Goal: Transaction & Acquisition: Purchase product/service

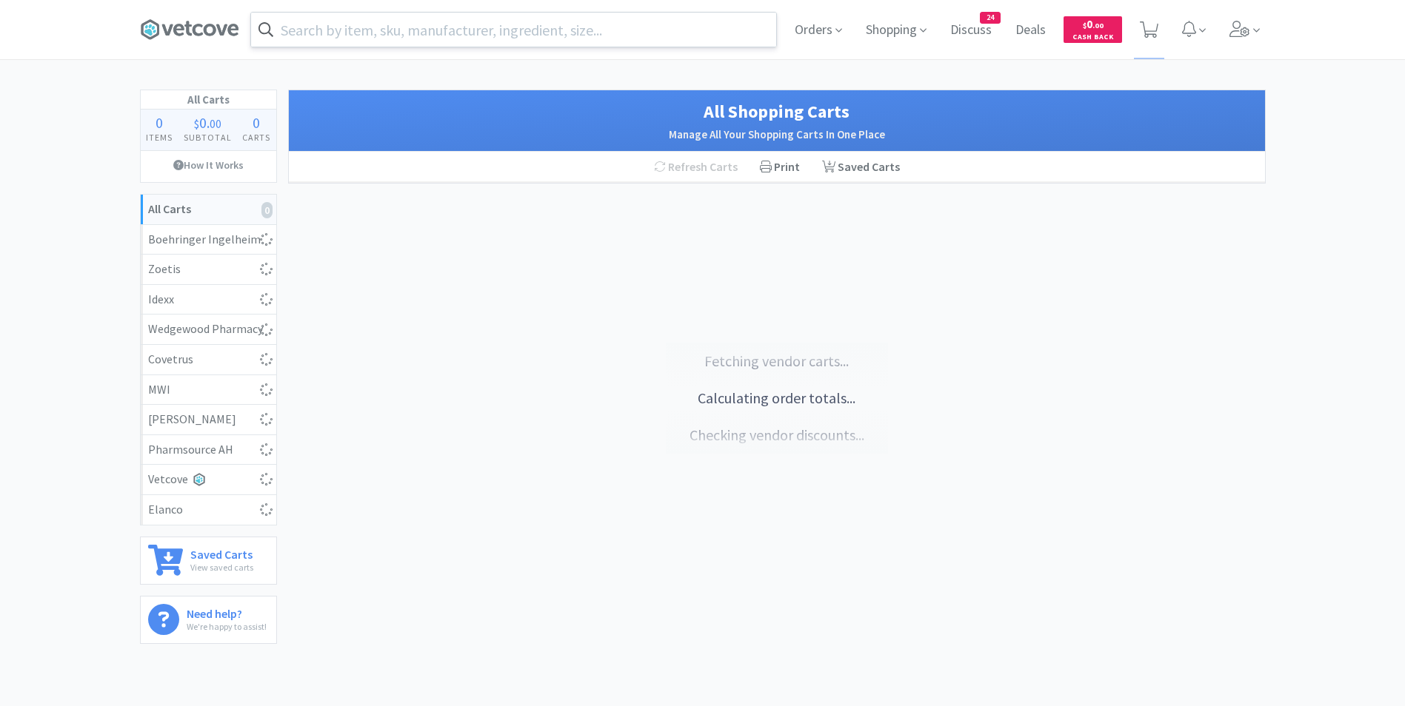
select select "1"
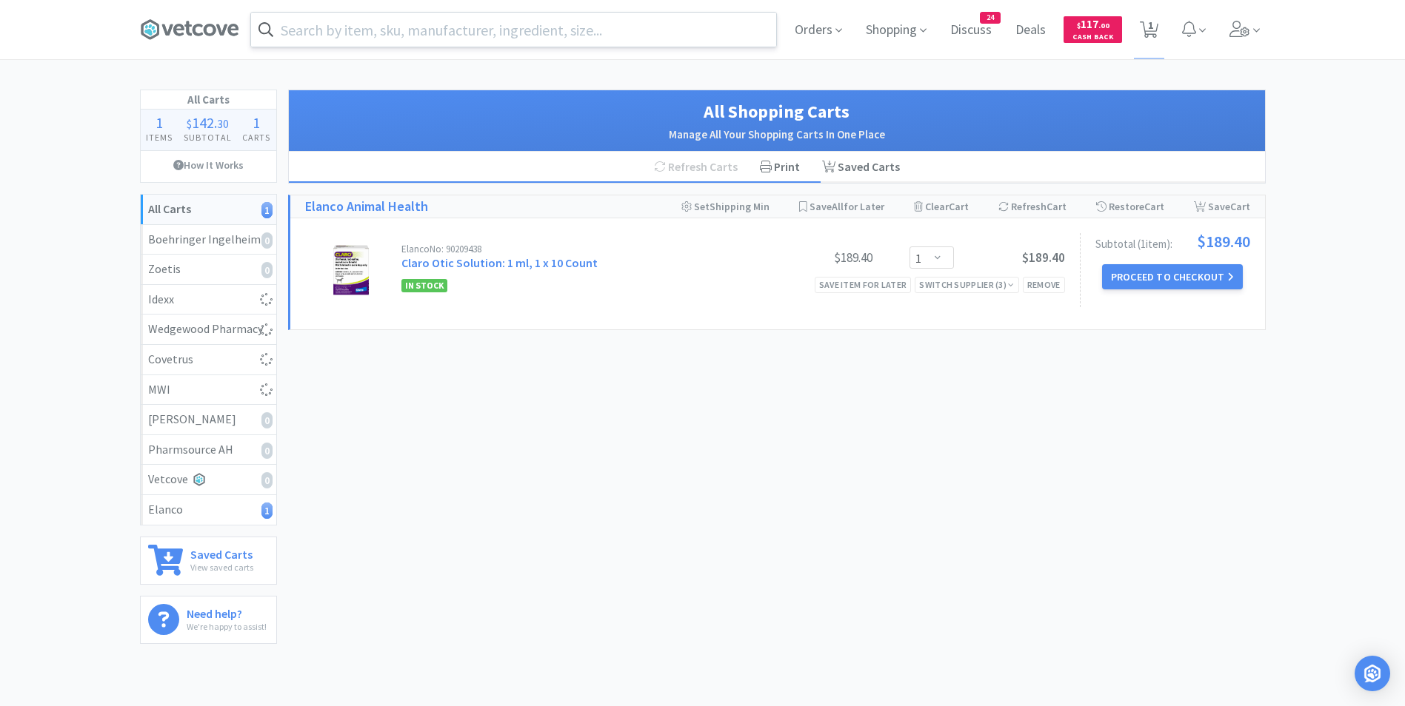
click at [443, 28] on input "text" at bounding box center [513, 30] width 525 height 34
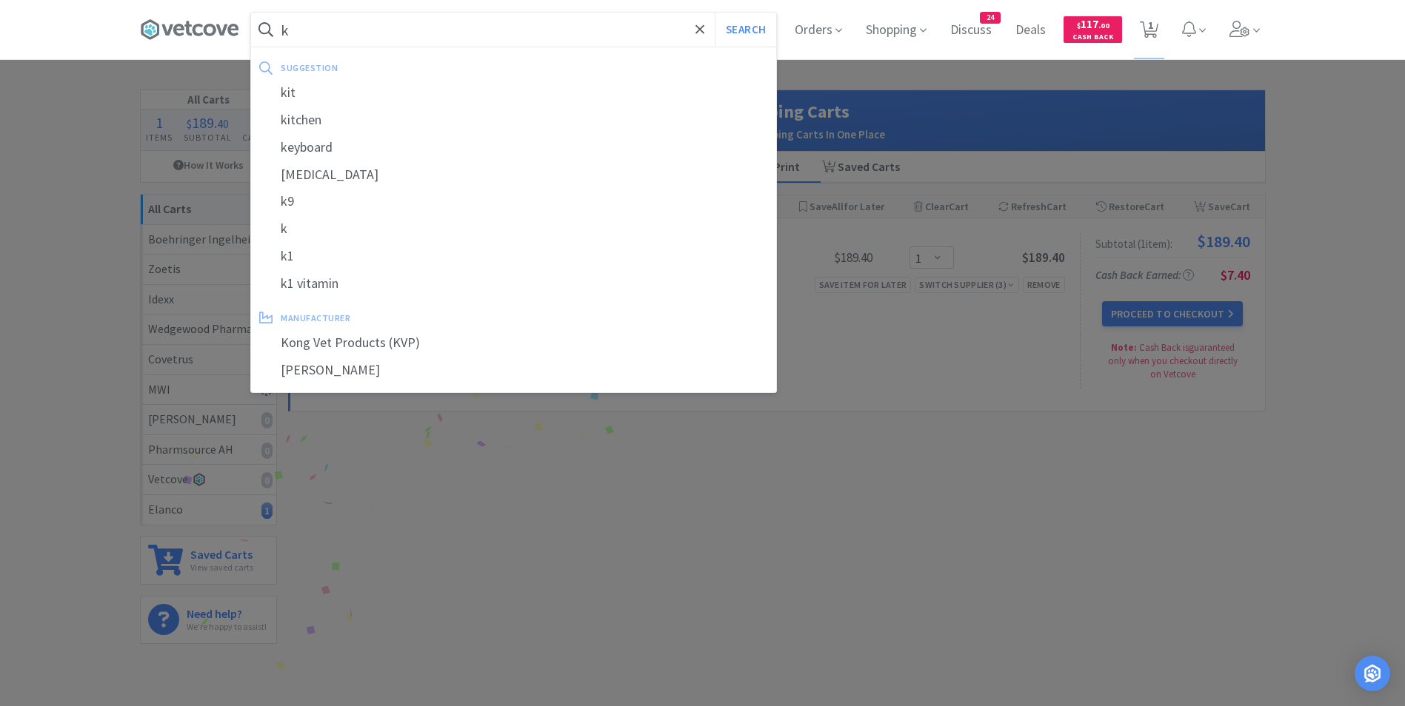
type input "ke"
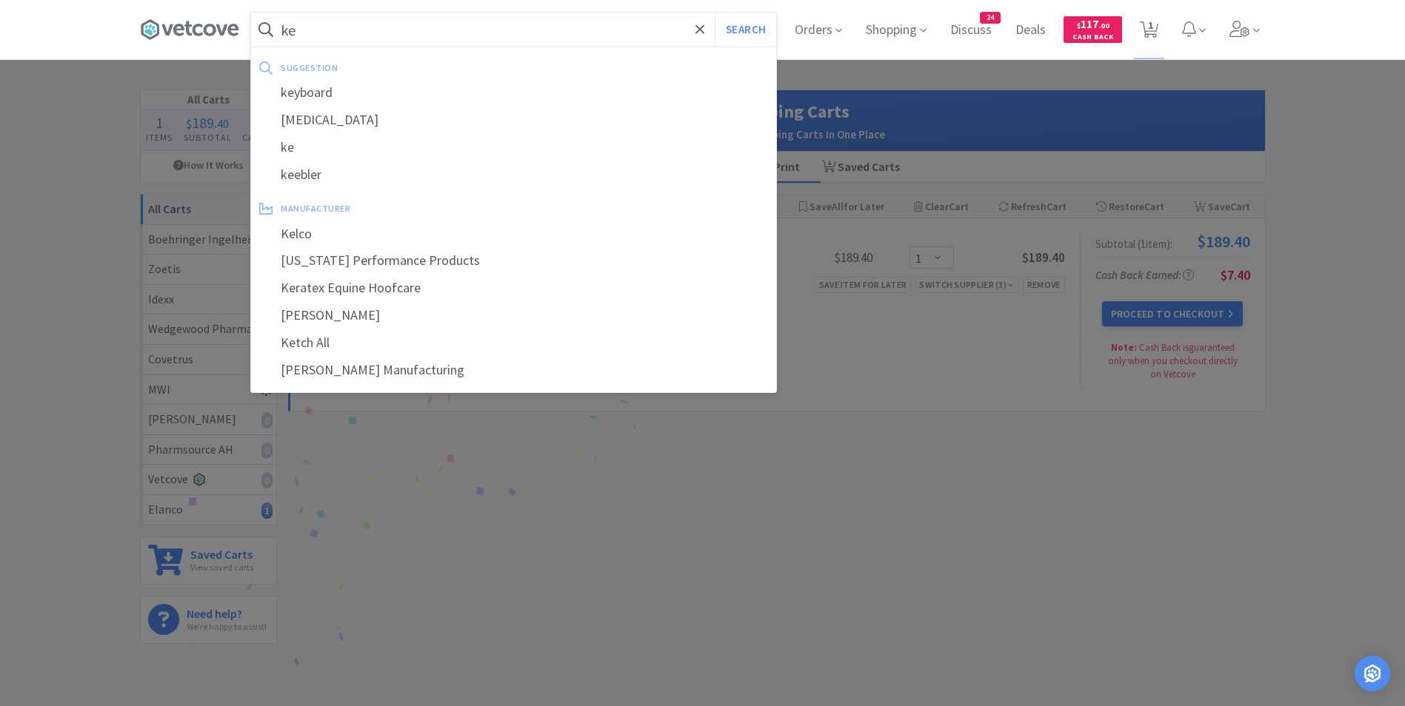
select select "1"
select select "2"
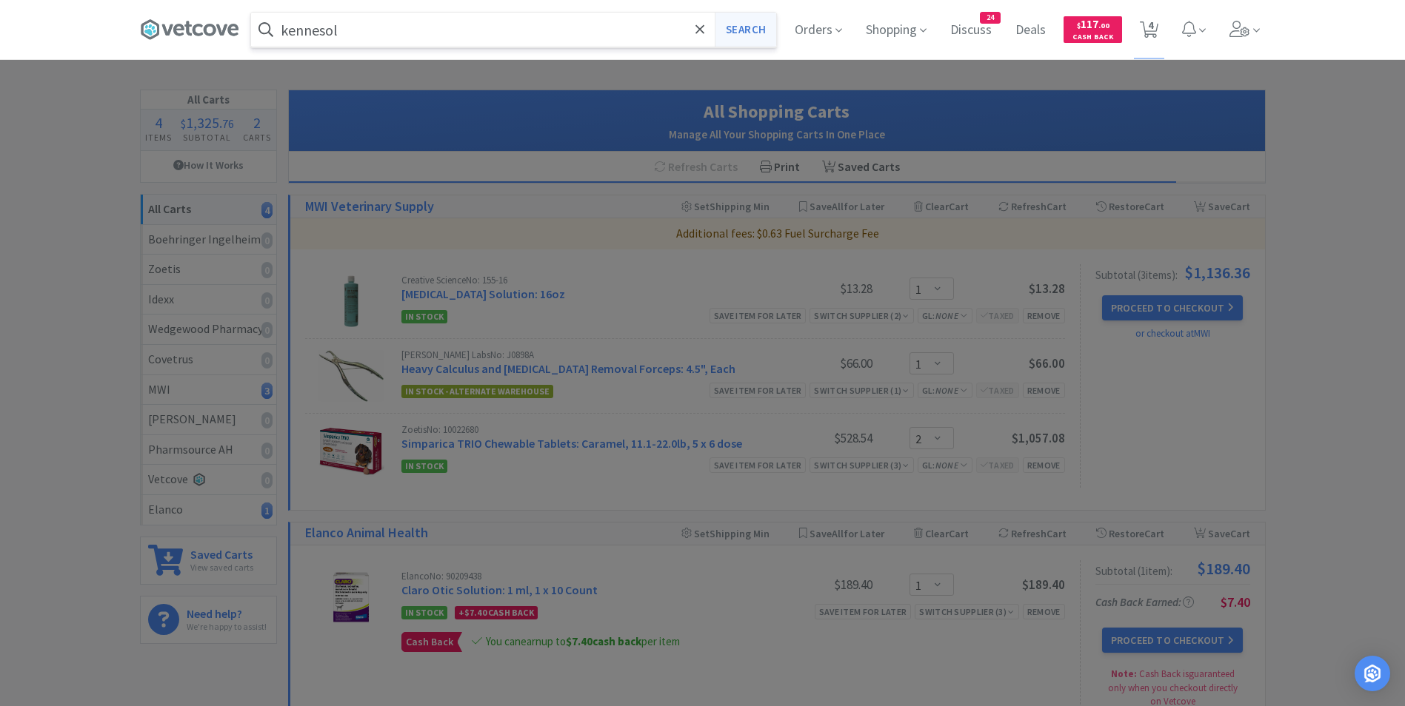
type input "kennesol"
click at [744, 24] on button "Search" at bounding box center [745, 30] width 61 height 34
select select "1"
select select "2"
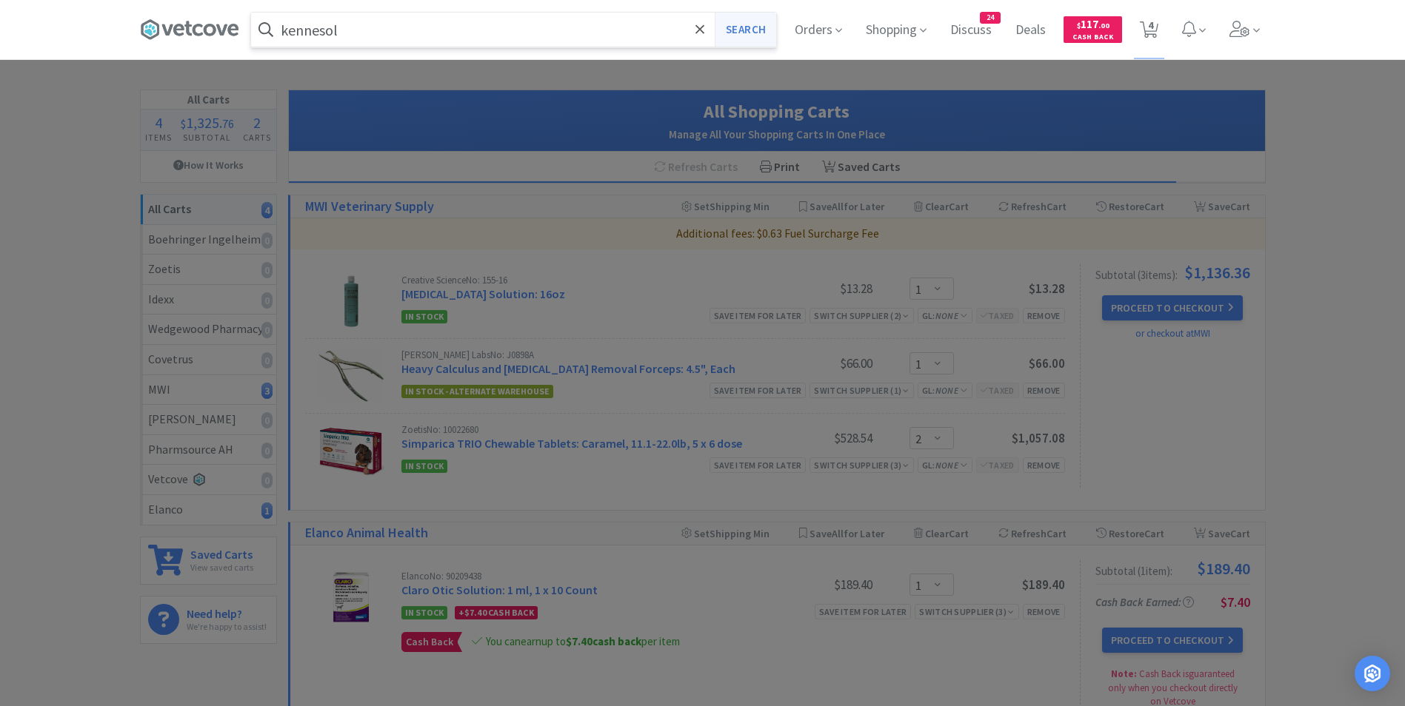
select select "1"
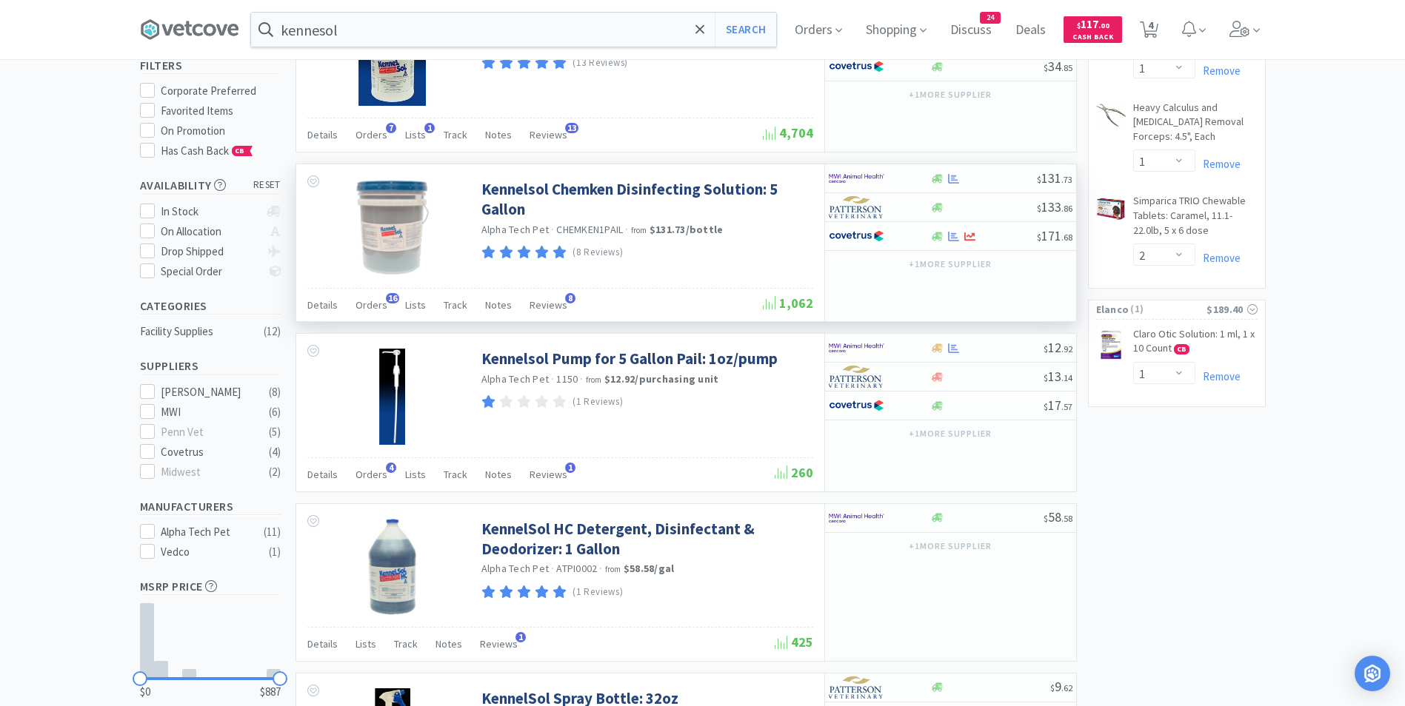
scroll to position [74, 0]
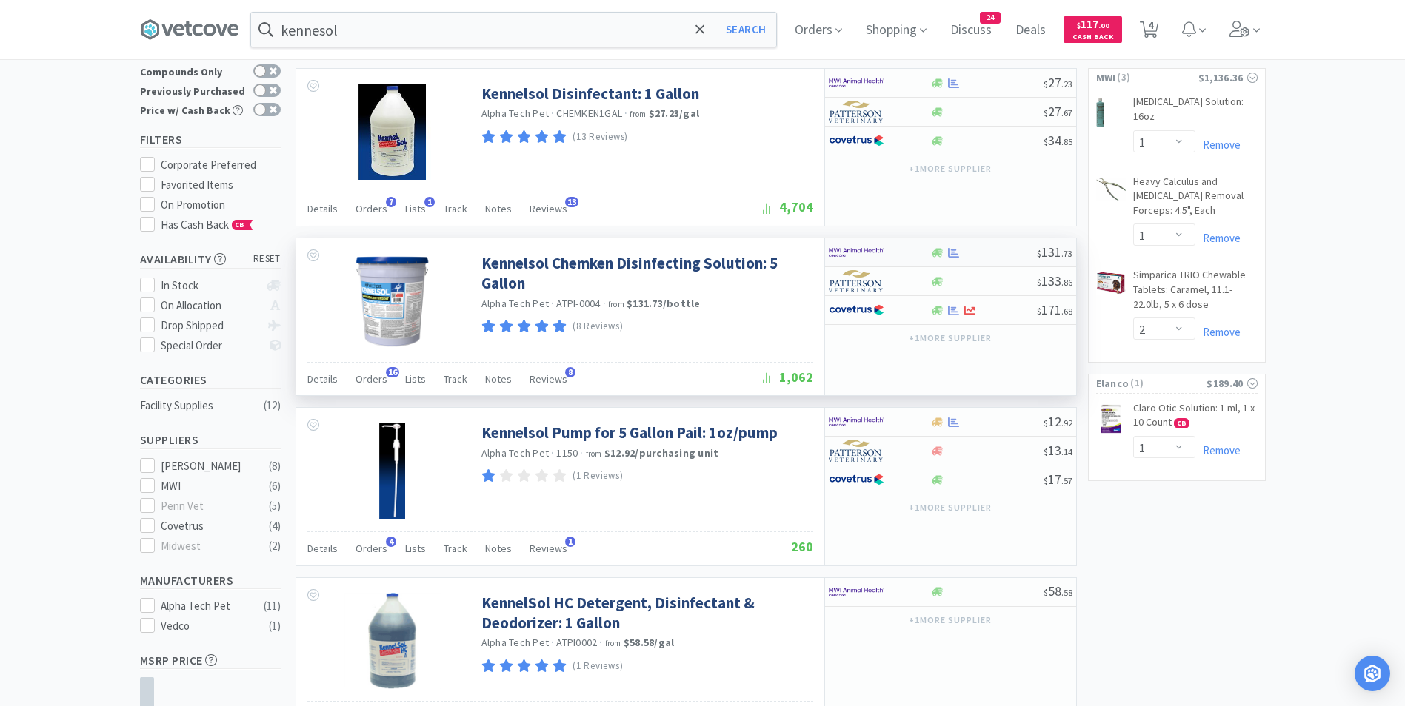
click at [882, 253] on img at bounding box center [857, 252] width 56 height 22
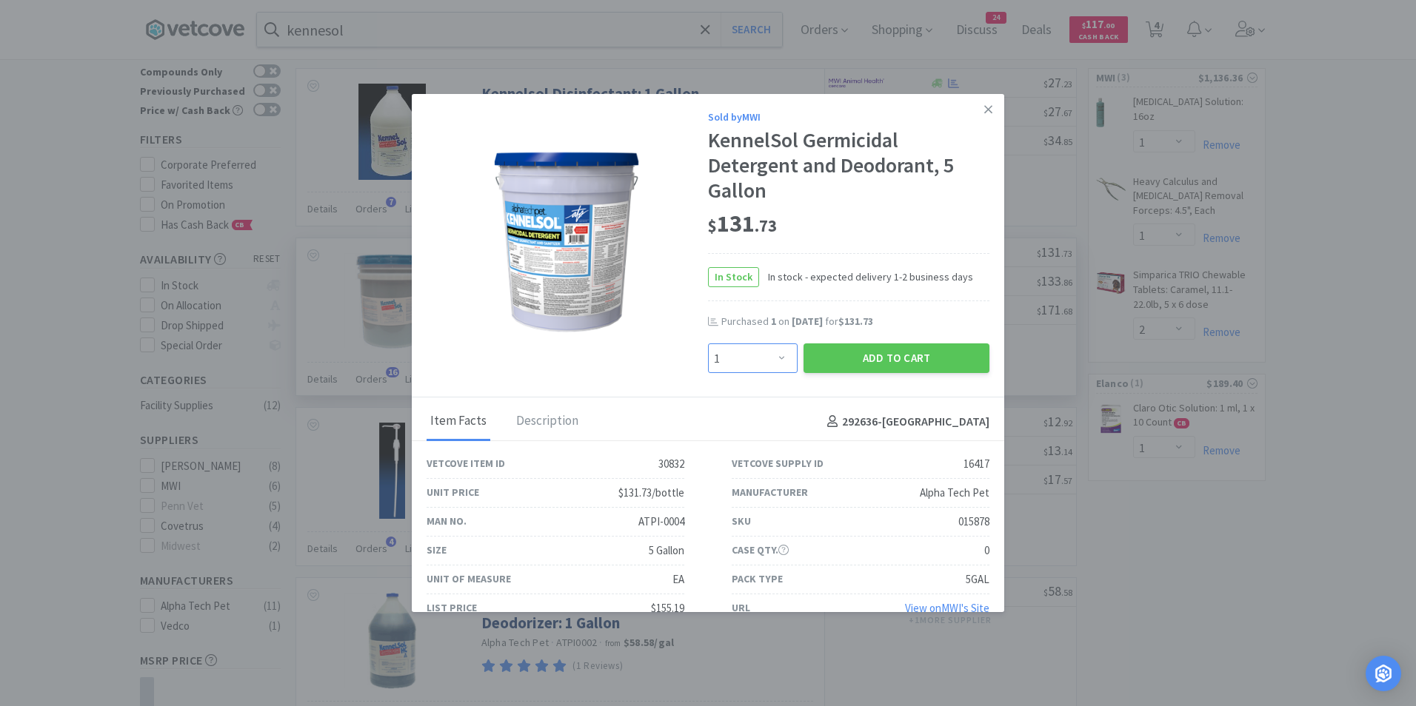
click at [774, 360] on select "Enter Quantity 1 2 3 4 5 6 7 8 9 10 11 12 13 14 15 16 17 18 19 20 Enter Quantity" at bounding box center [753, 359] width 90 height 30
select select "2"
click at [708, 344] on select "Enter Quantity 1 2 3 4 5 6 7 8 9 10 11 12 13 14 15 16 17 18 19 20 Enter Quantity" at bounding box center [753, 359] width 90 height 30
click at [853, 355] on button "Add to Cart" at bounding box center [896, 359] width 186 height 30
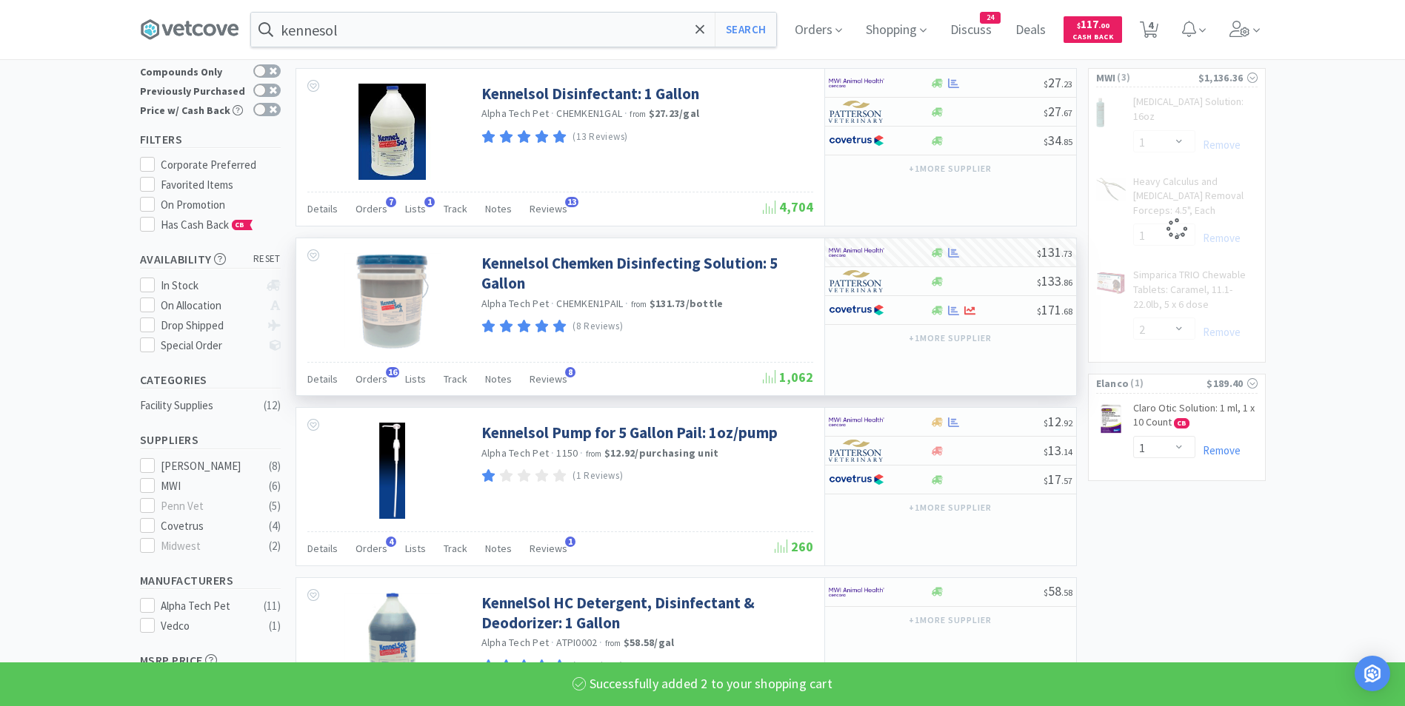
select select "2"
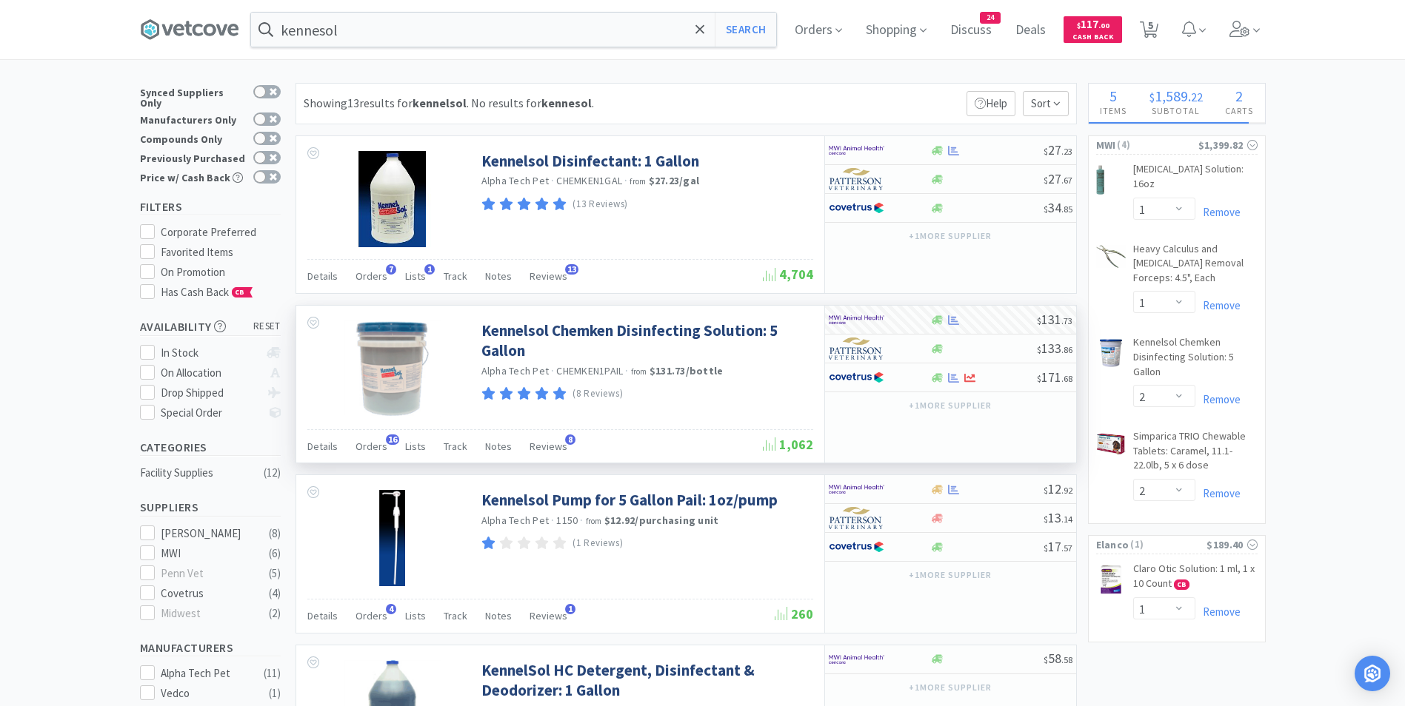
scroll to position [0, 0]
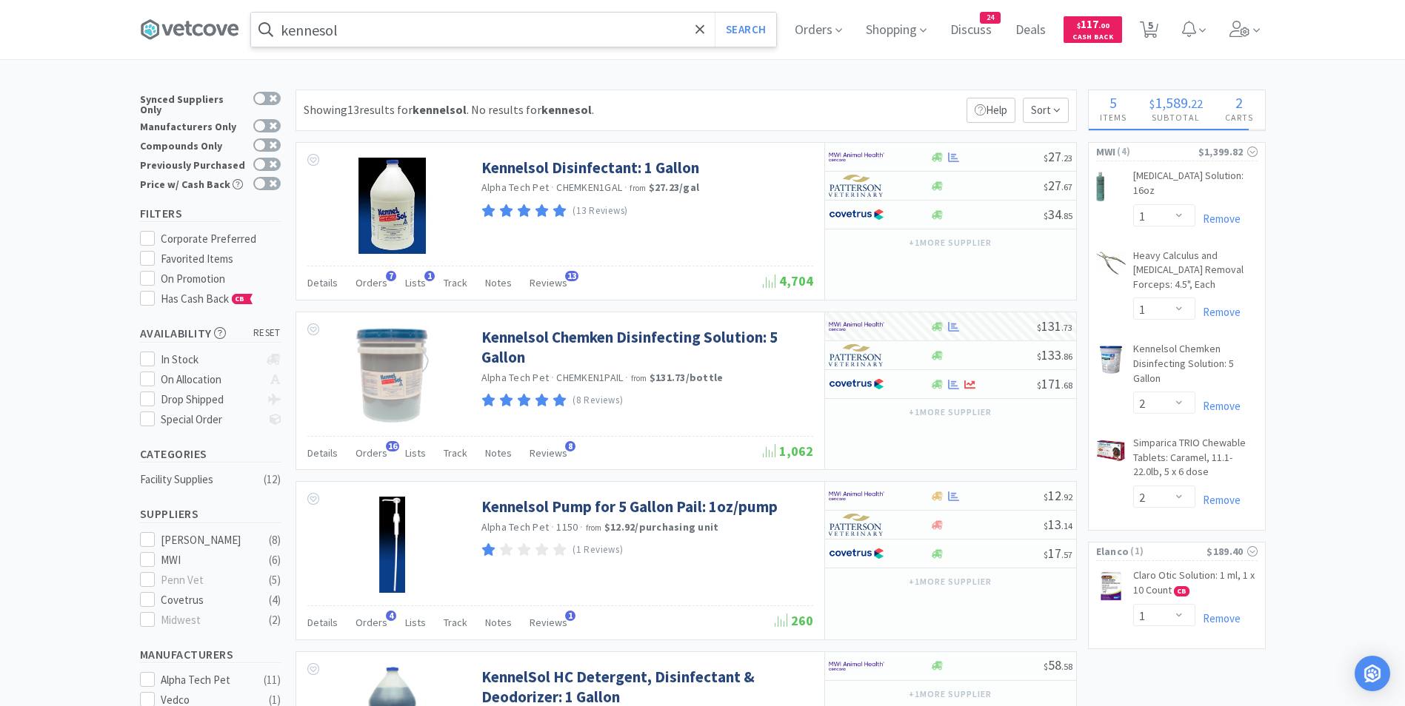
click at [371, 27] on input "kennesol" at bounding box center [513, 30] width 525 height 34
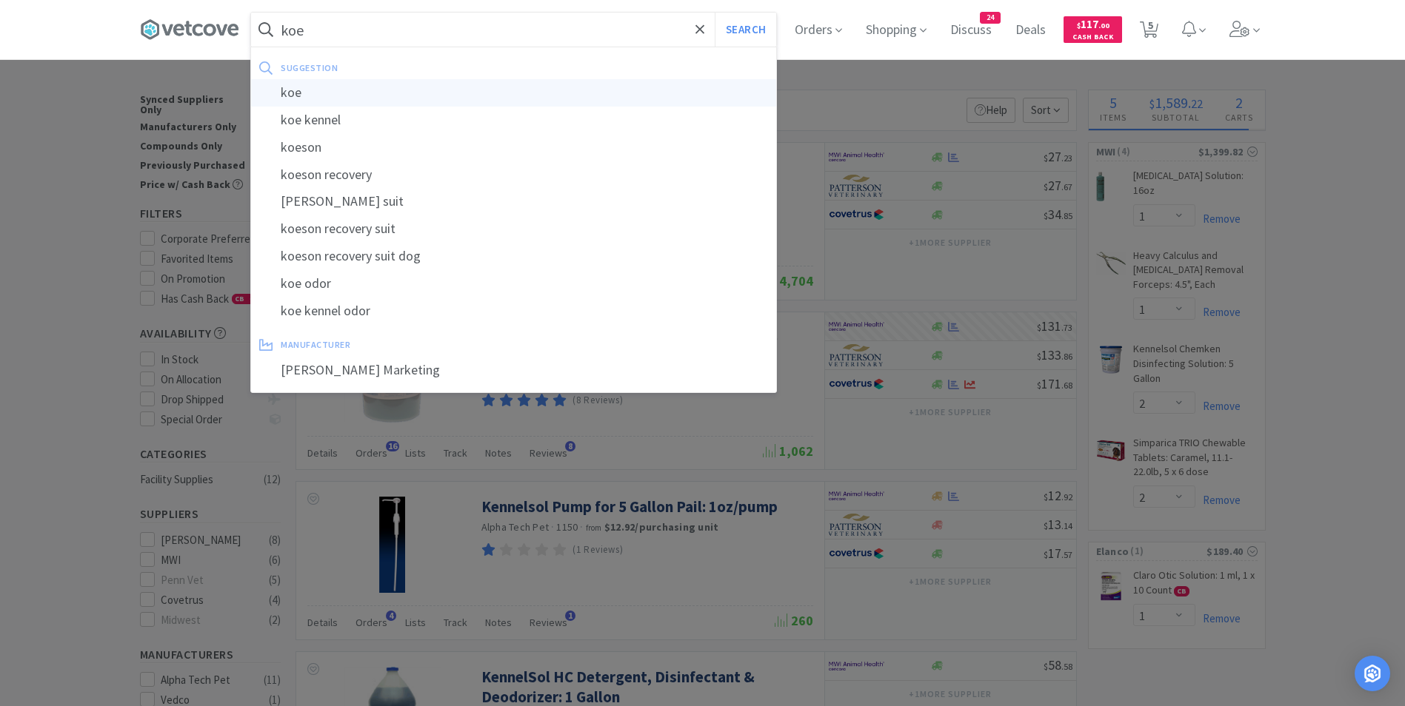
type input "koe"
click at [368, 96] on div "koe" at bounding box center [513, 92] width 525 height 27
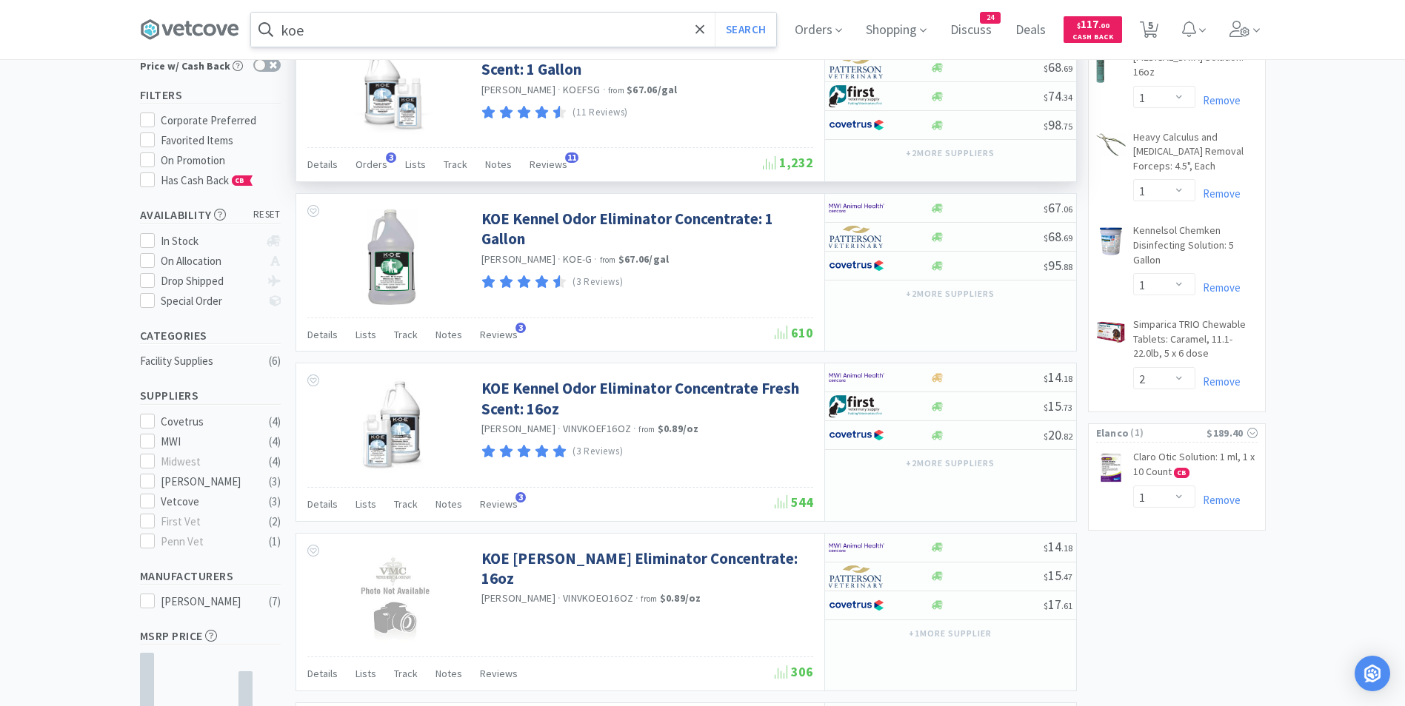
scroll to position [148, 0]
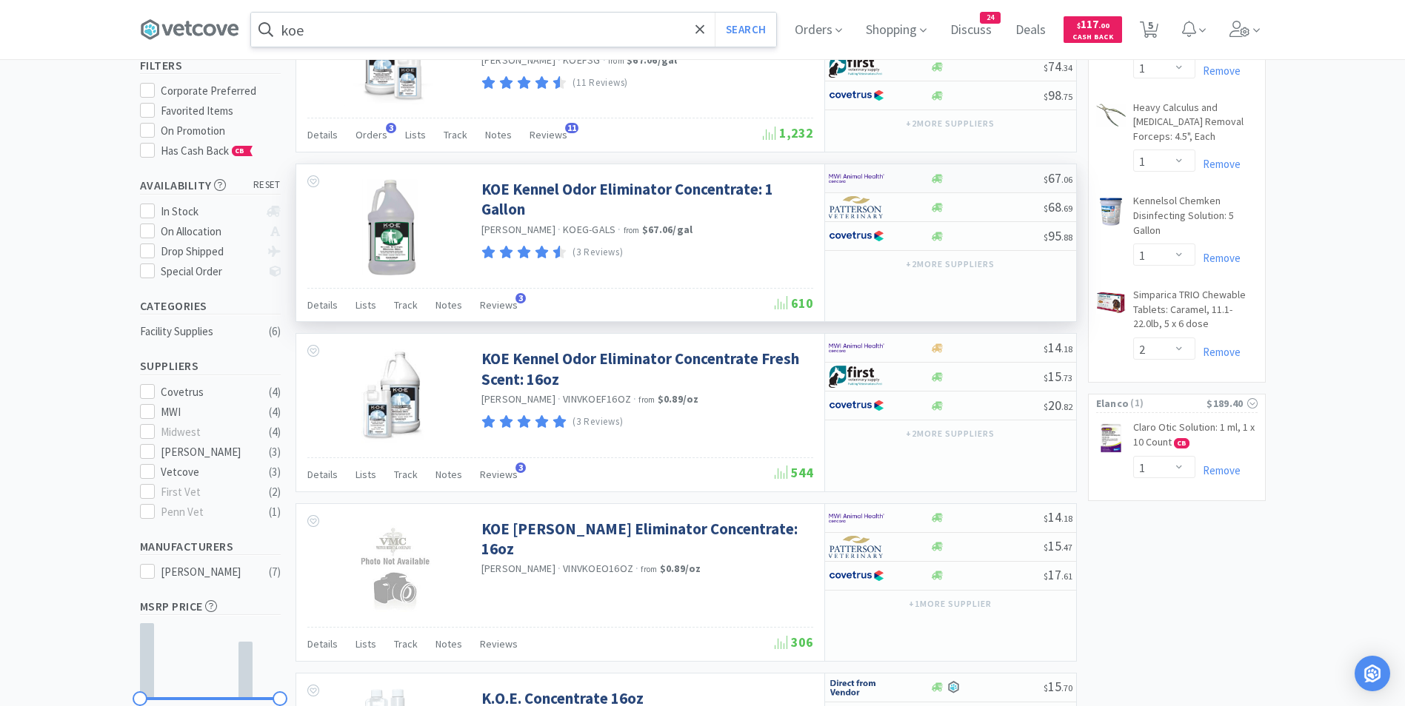
click at [835, 183] on img at bounding box center [857, 178] width 56 height 22
select select "1"
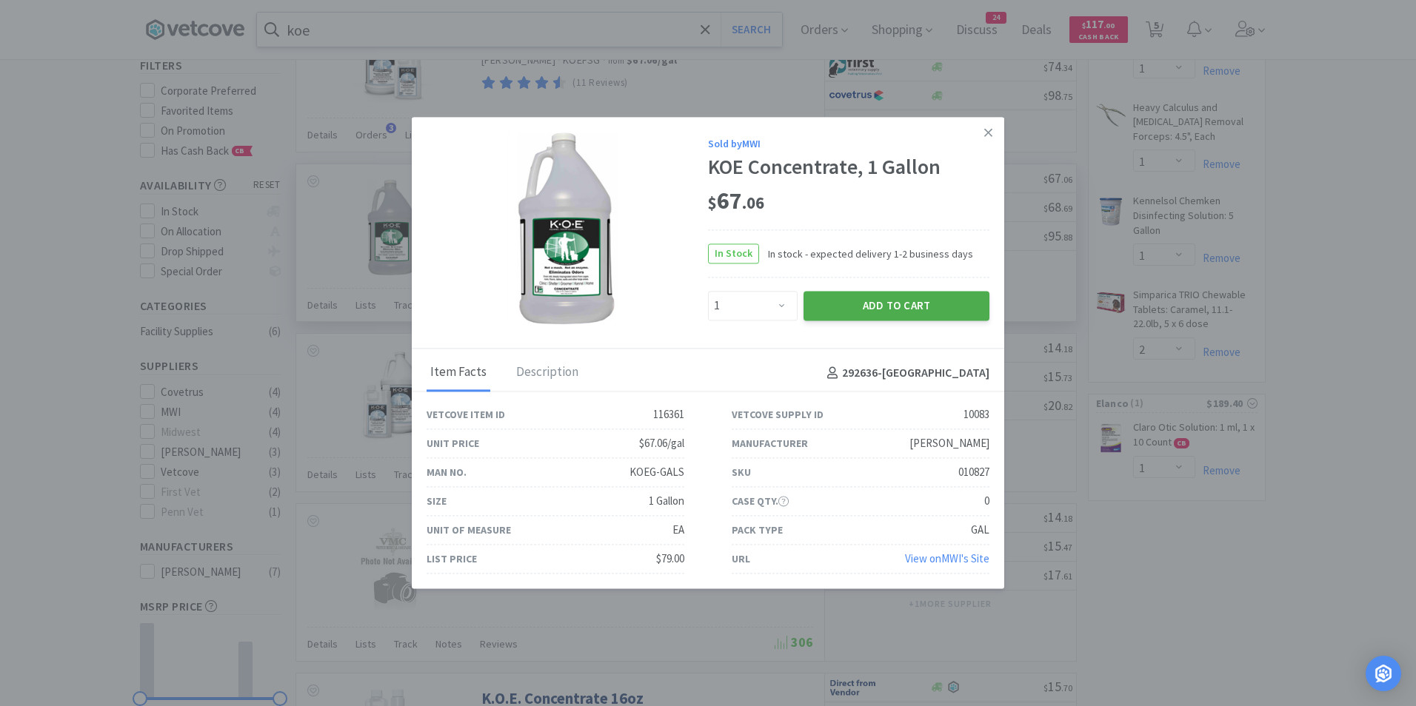
click at [915, 298] on button "Add to Cart" at bounding box center [896, 307] width 186 height 30
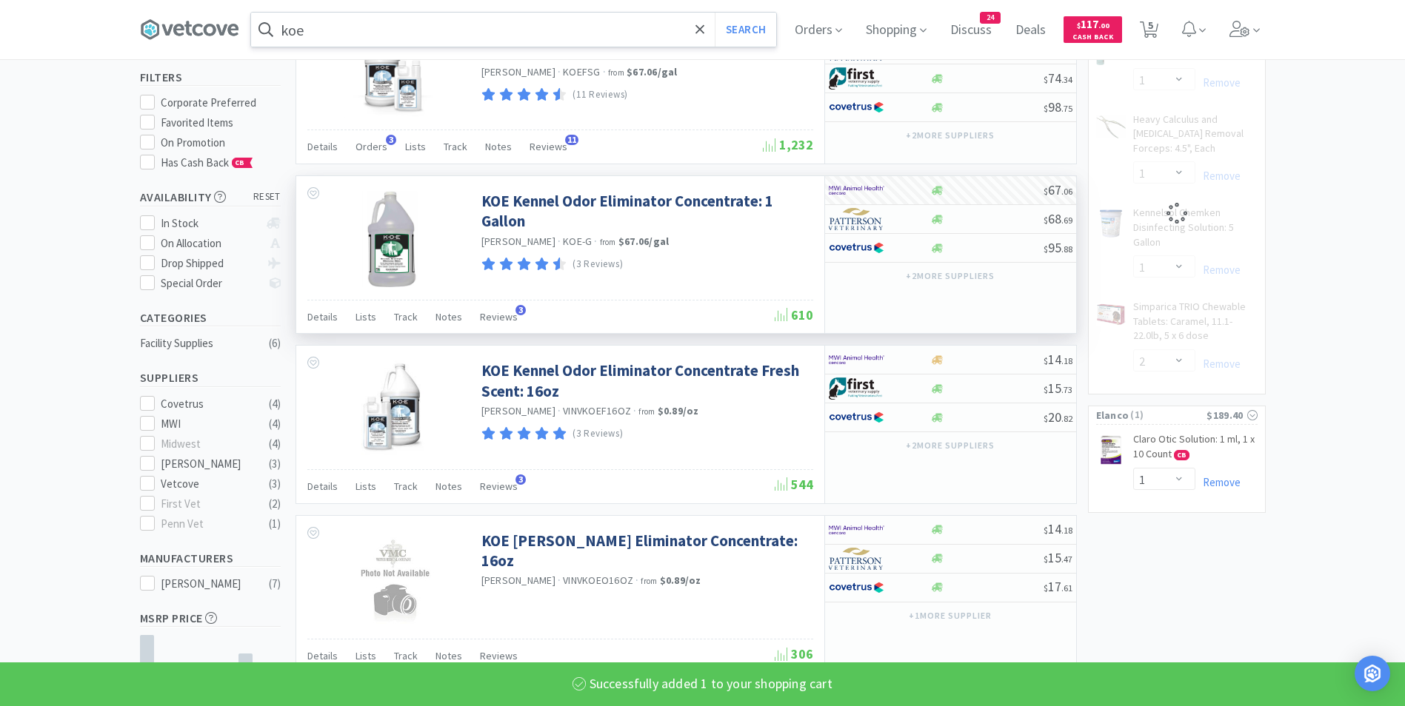
scroll to position [0, 0]
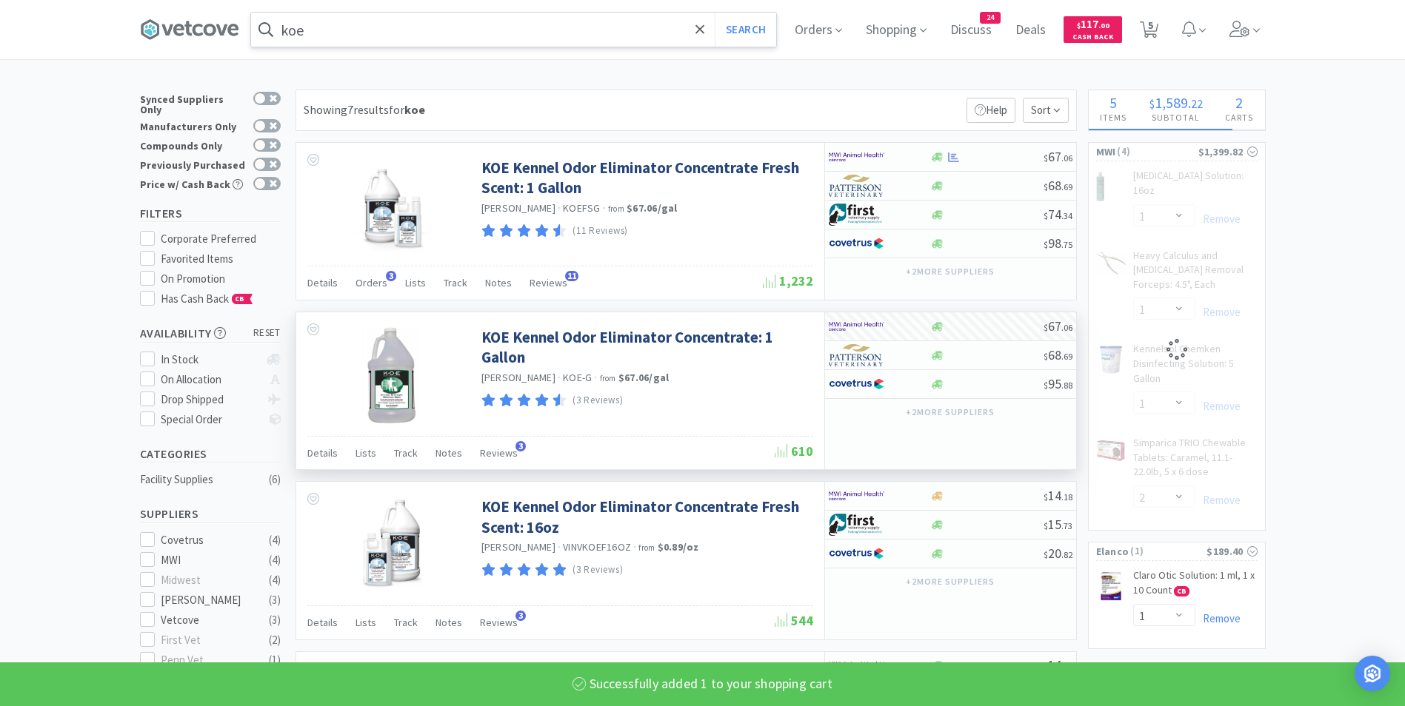
select select "1"
select select "2"
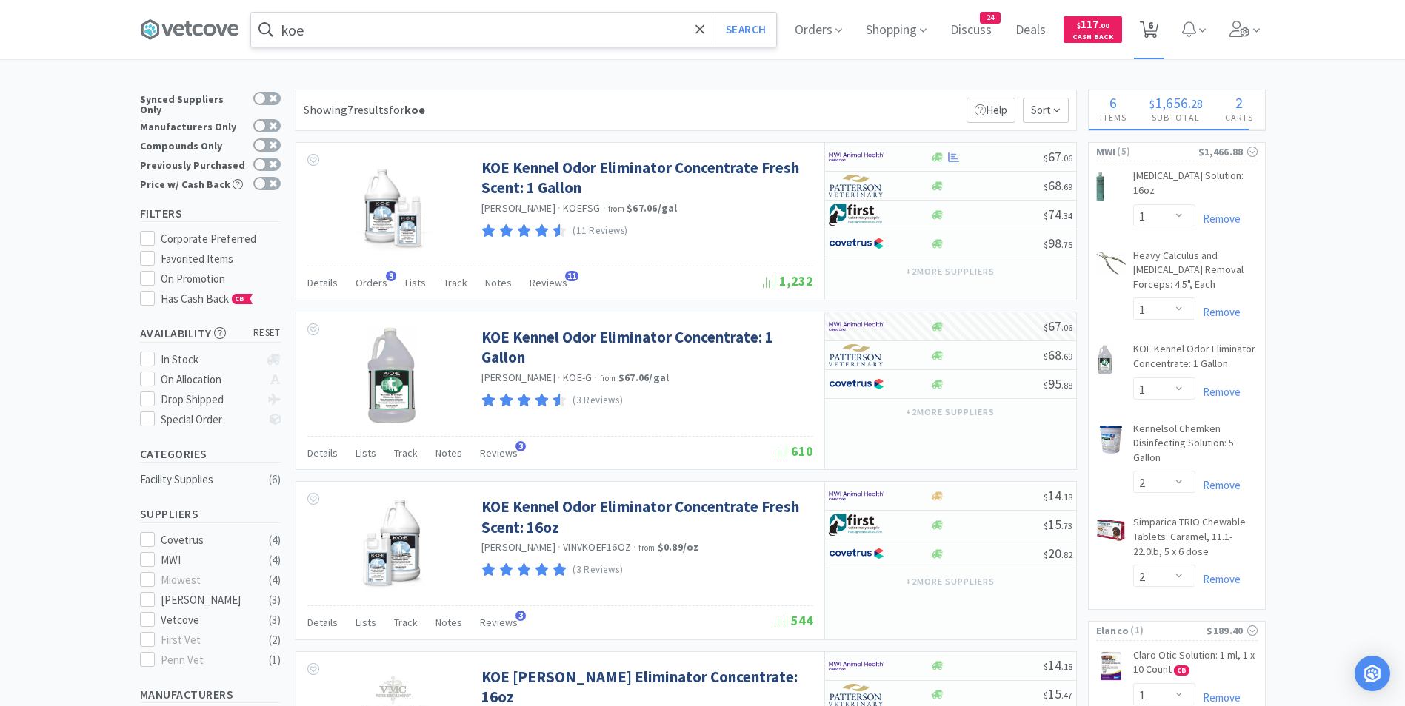
click at [1151, 28] on icon at bounding box center [1149, 29] width 19 height 16
select select "1"
select select "2"
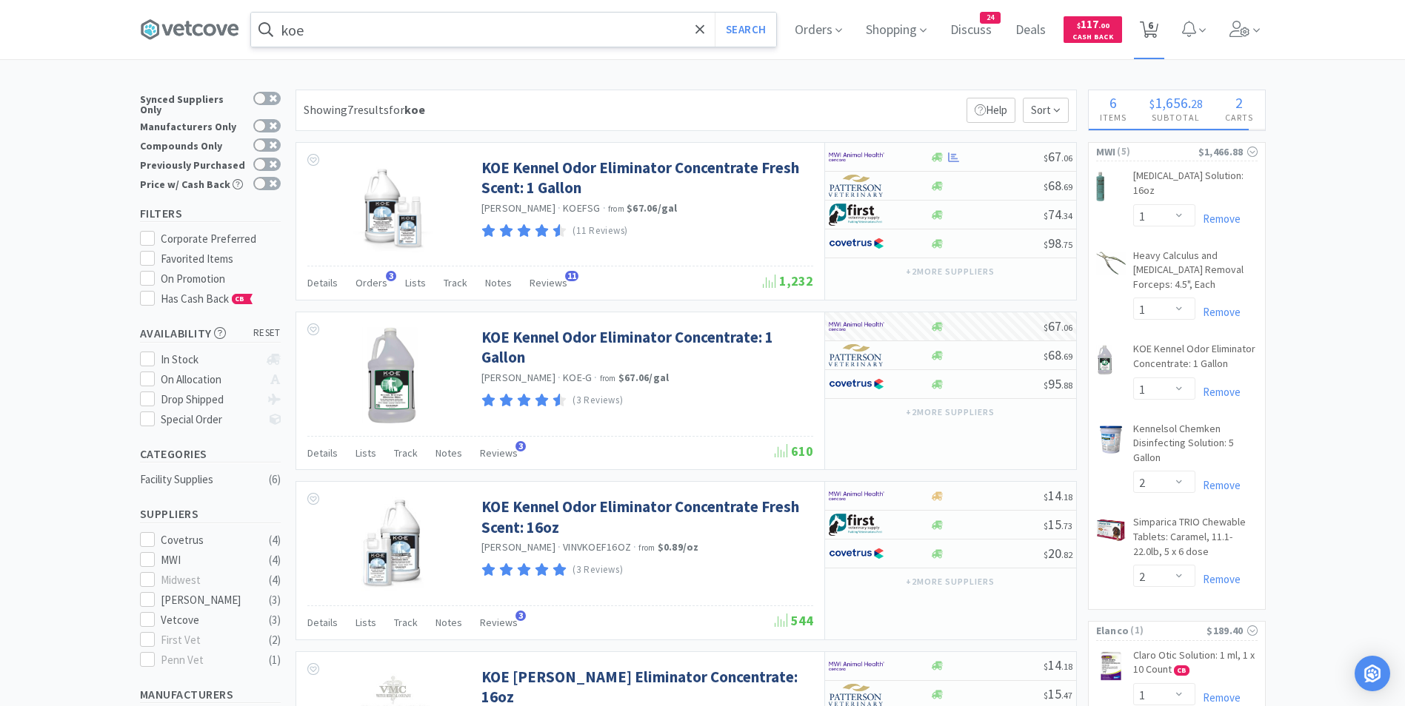
select select "2"
select select "1"
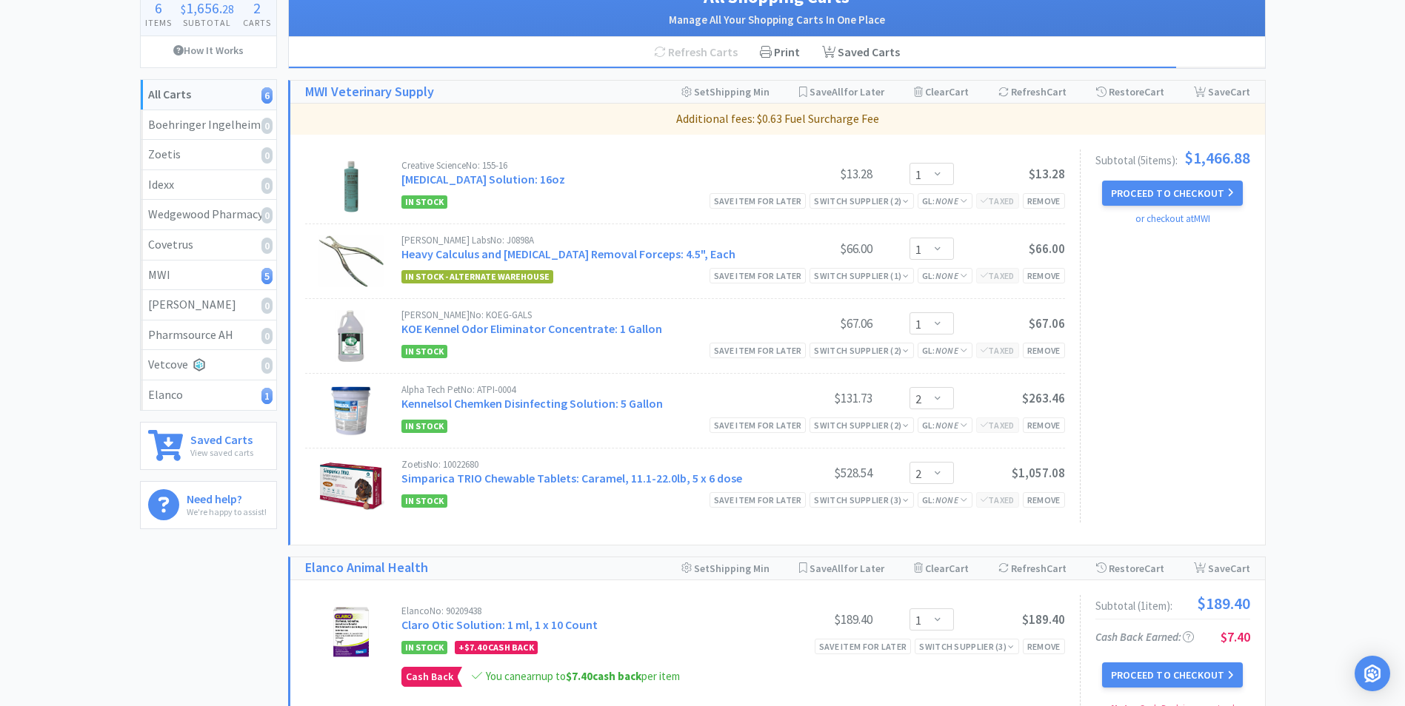
scroll to position [112, 0]
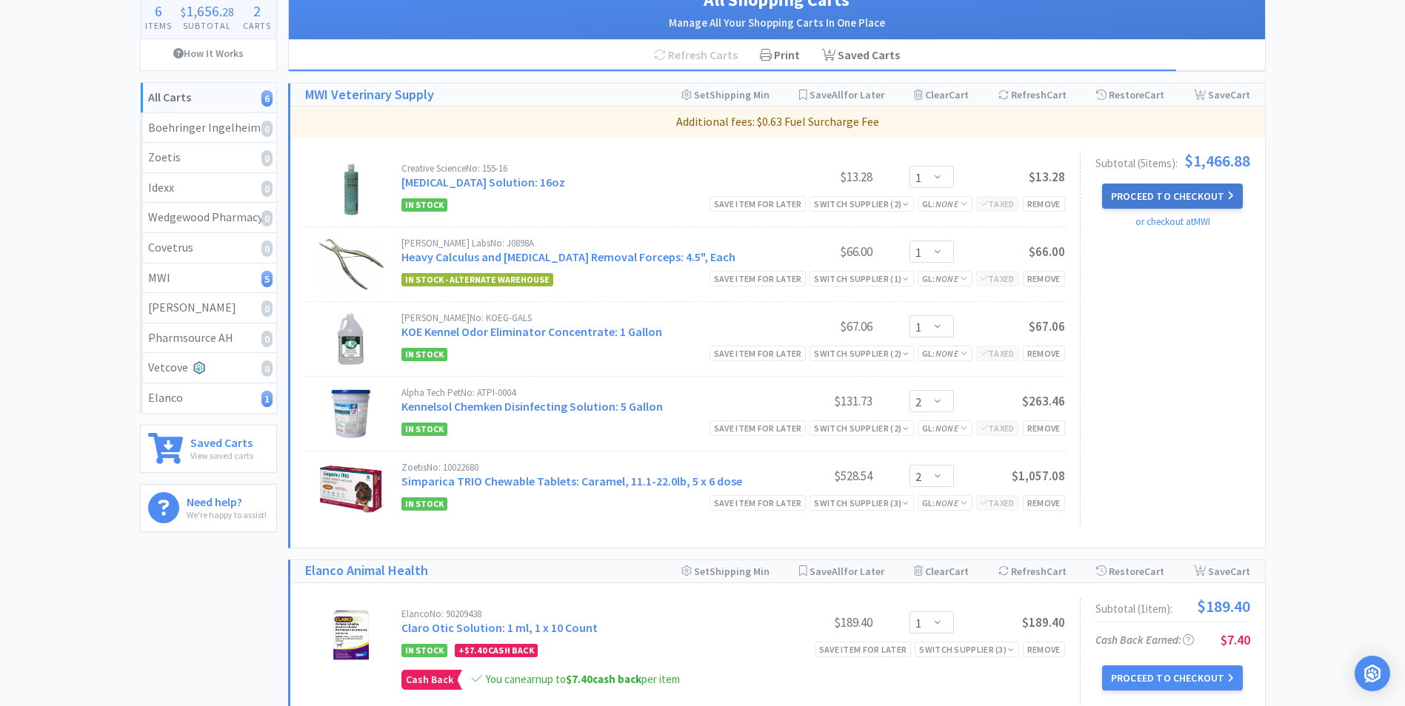
click at [1162, 195] on button "Proceed to Checkout" at bounding box center [1172, 196] width 141 height 25
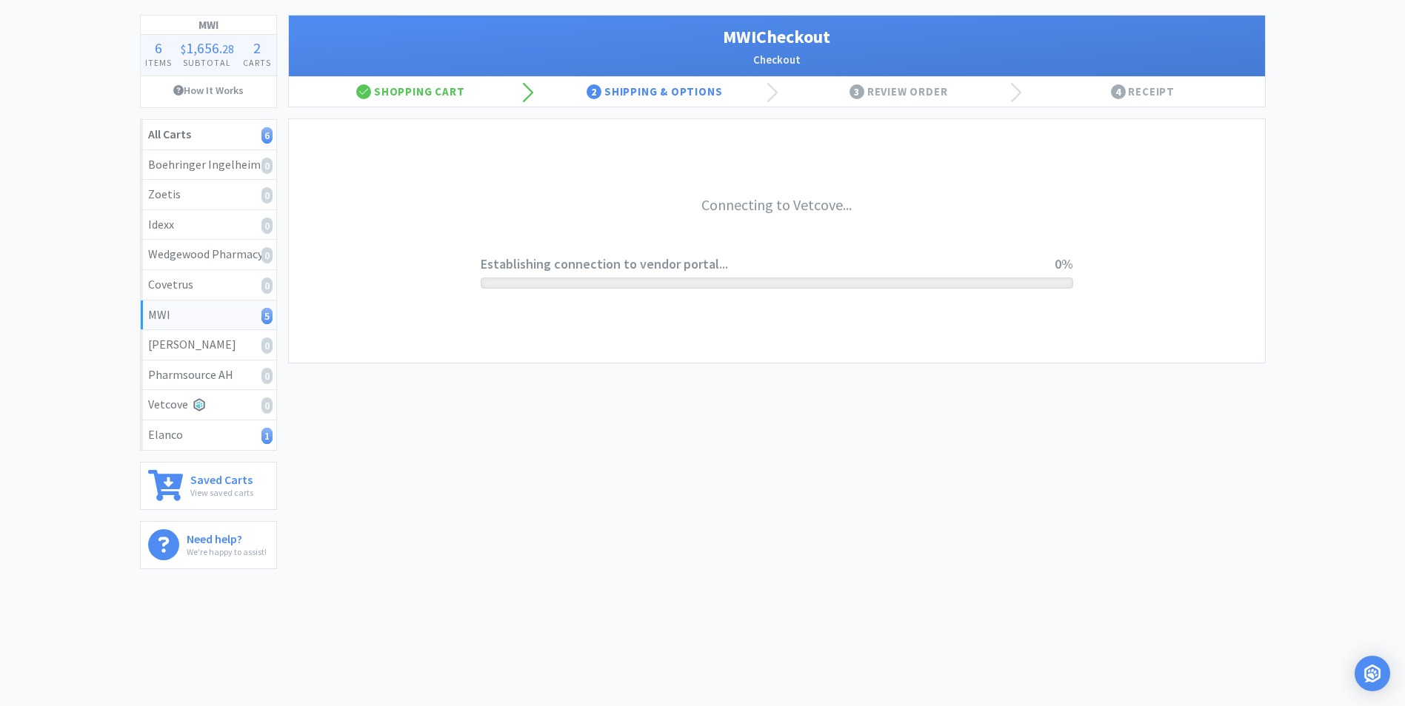
scroll to position [75, 0]
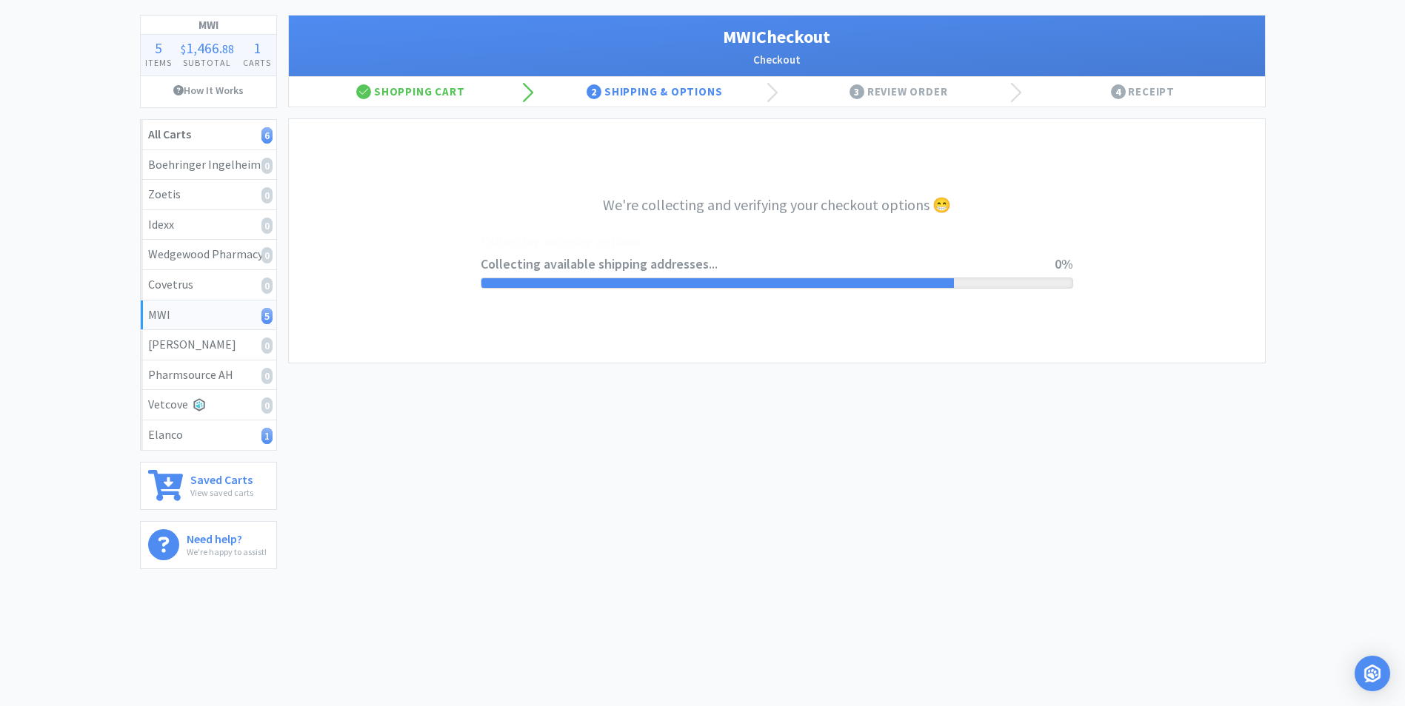
select select "STD_"
select select "RPS"
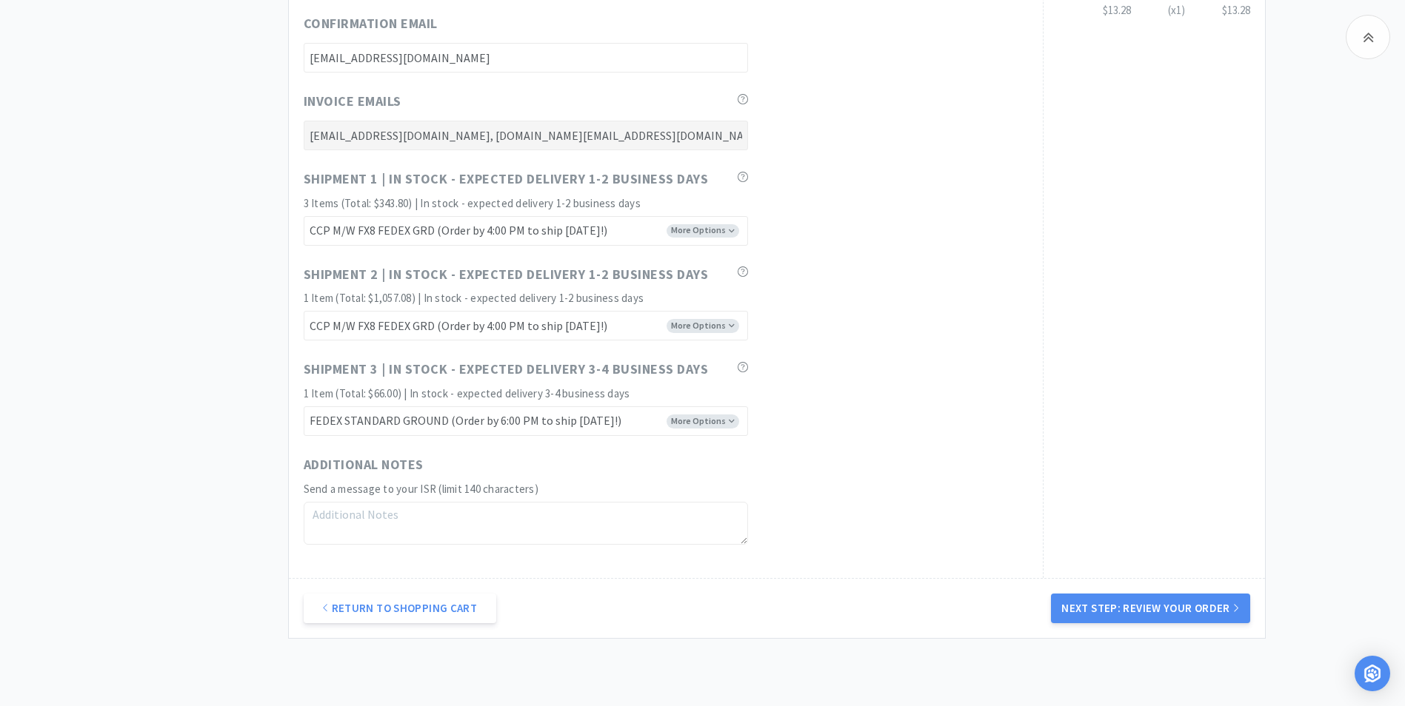
scroll to position [893, 0]
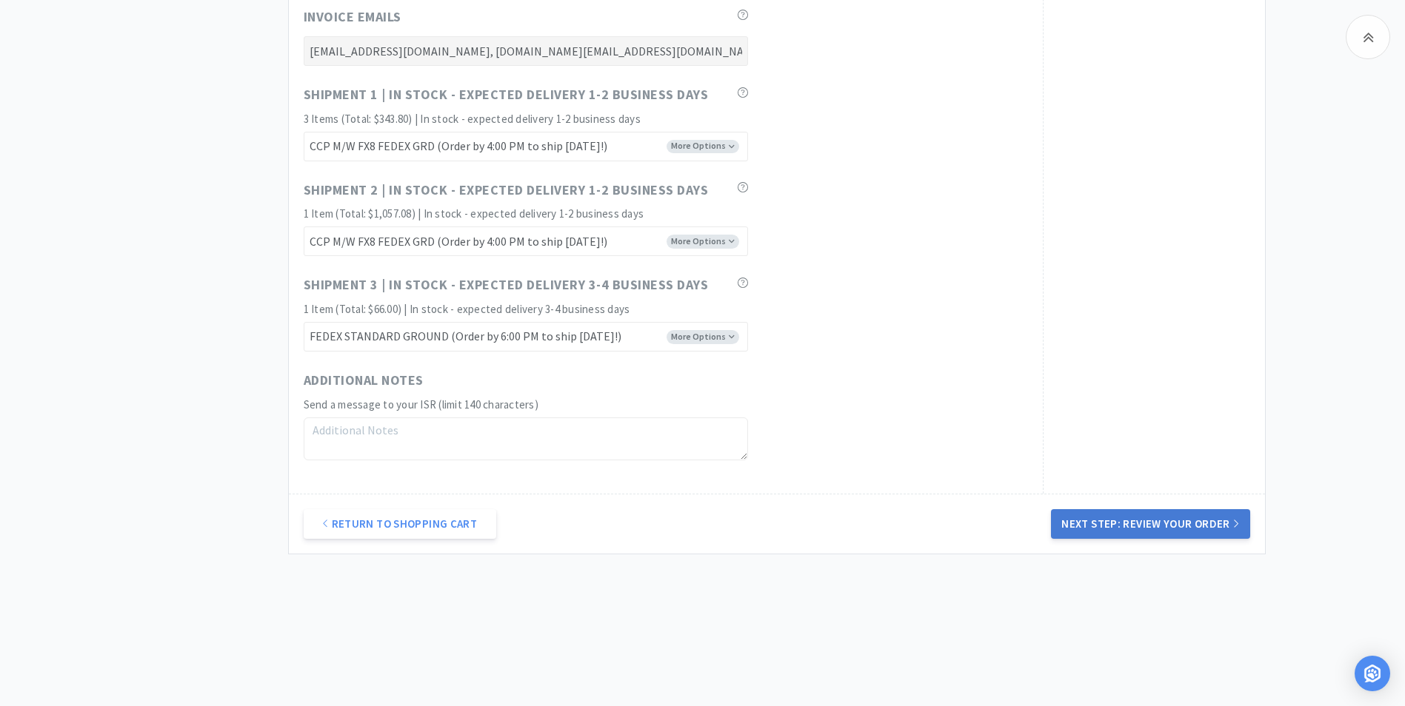
click at [1119, 521] on div "Return to Shopping Cart Next Step: Review Your Order" at bounding box center [777, 524] width 976 height 60
drag, startPoint x: 1119, startPoint y: 521, endPoint x: 1122, endPoint y: 489, distance: 32.8
click at [1119, 522] on button "Next Step: Review Your Order" at bounding box center [1150, 524] width 198 height 30
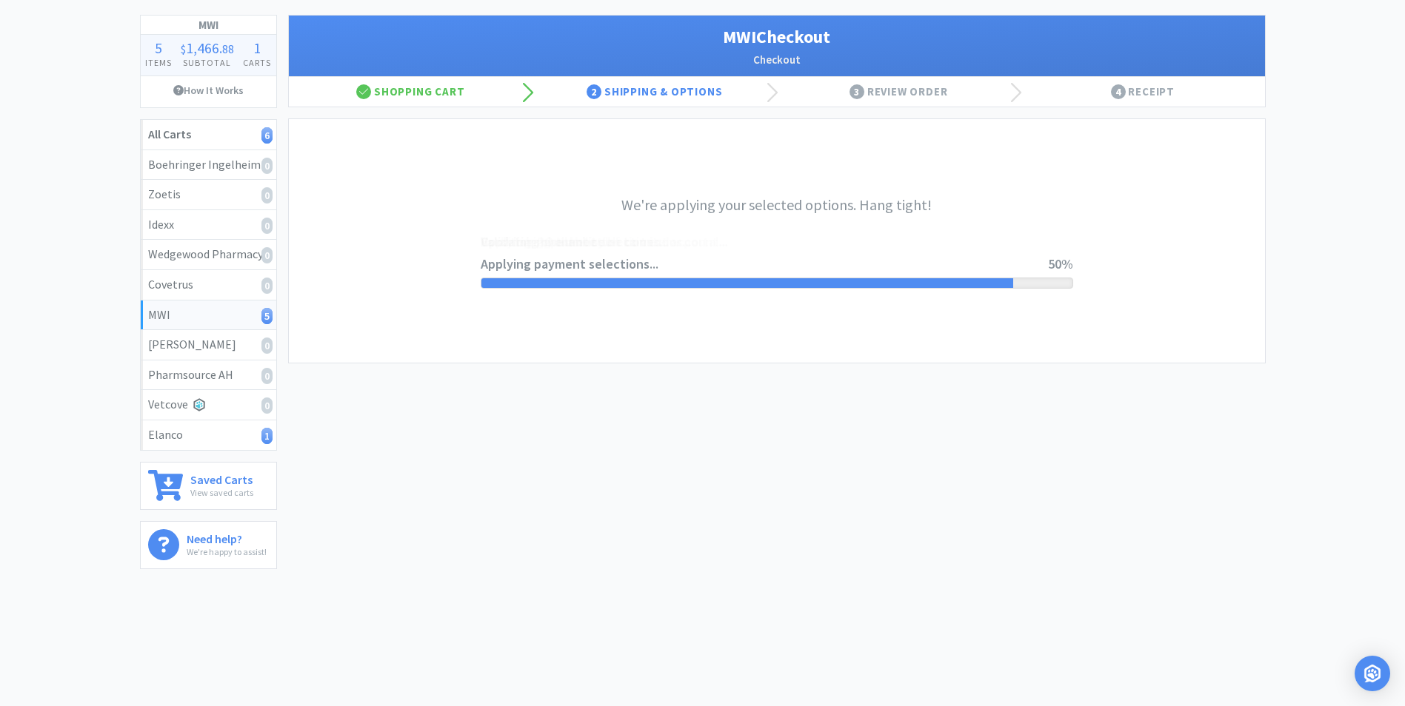
scroll to position [0, 0]
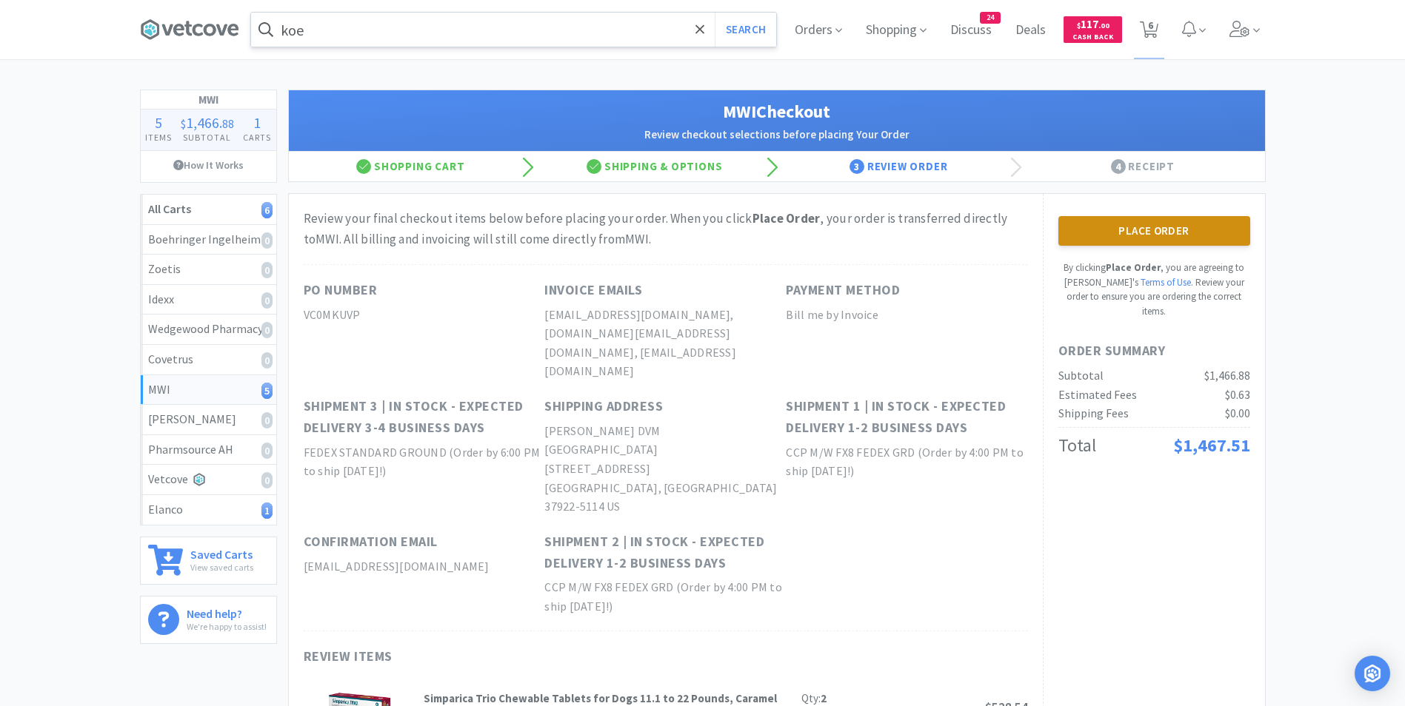
click at [1134, 238] on button "Place Order" at bounding box center [1154, 231] width 192 height 30
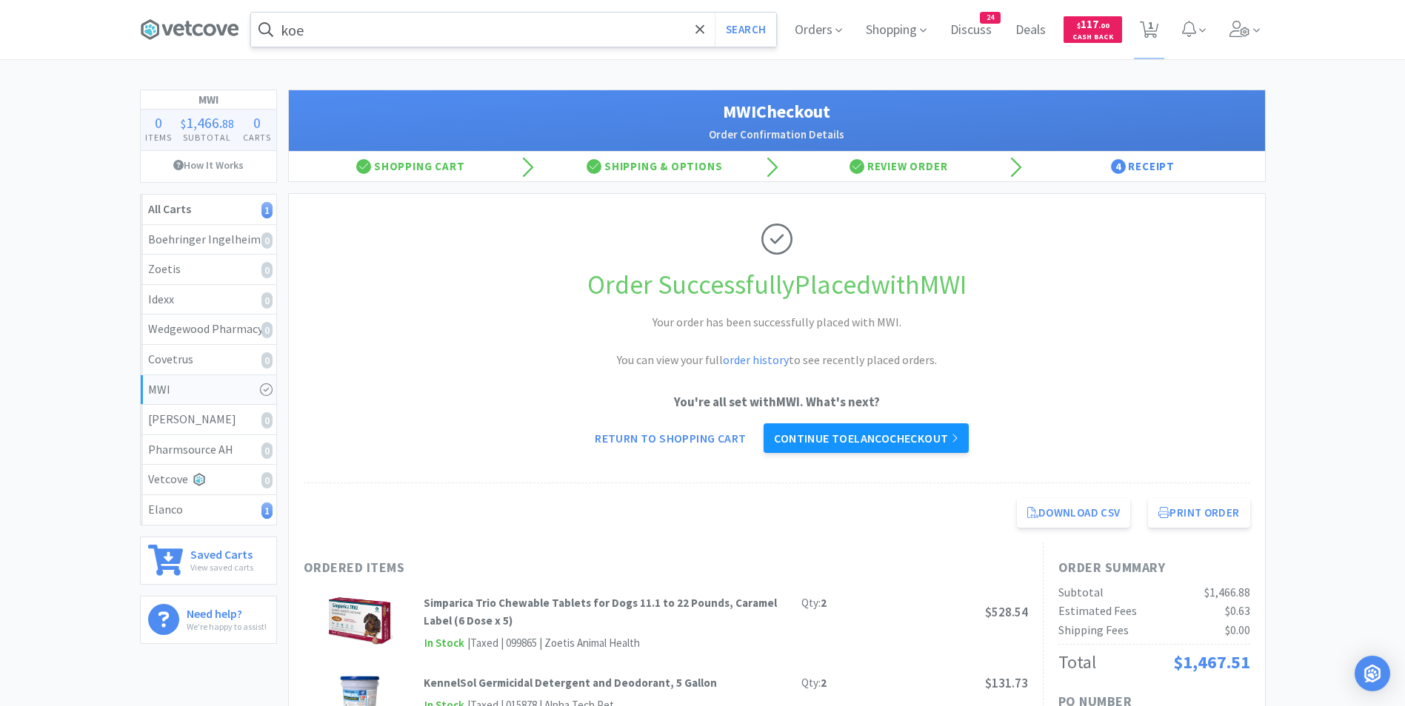
click at [878, 438] on link "Continue to Elanco checkout" at bounding box center [865, 439] width 204 height 30
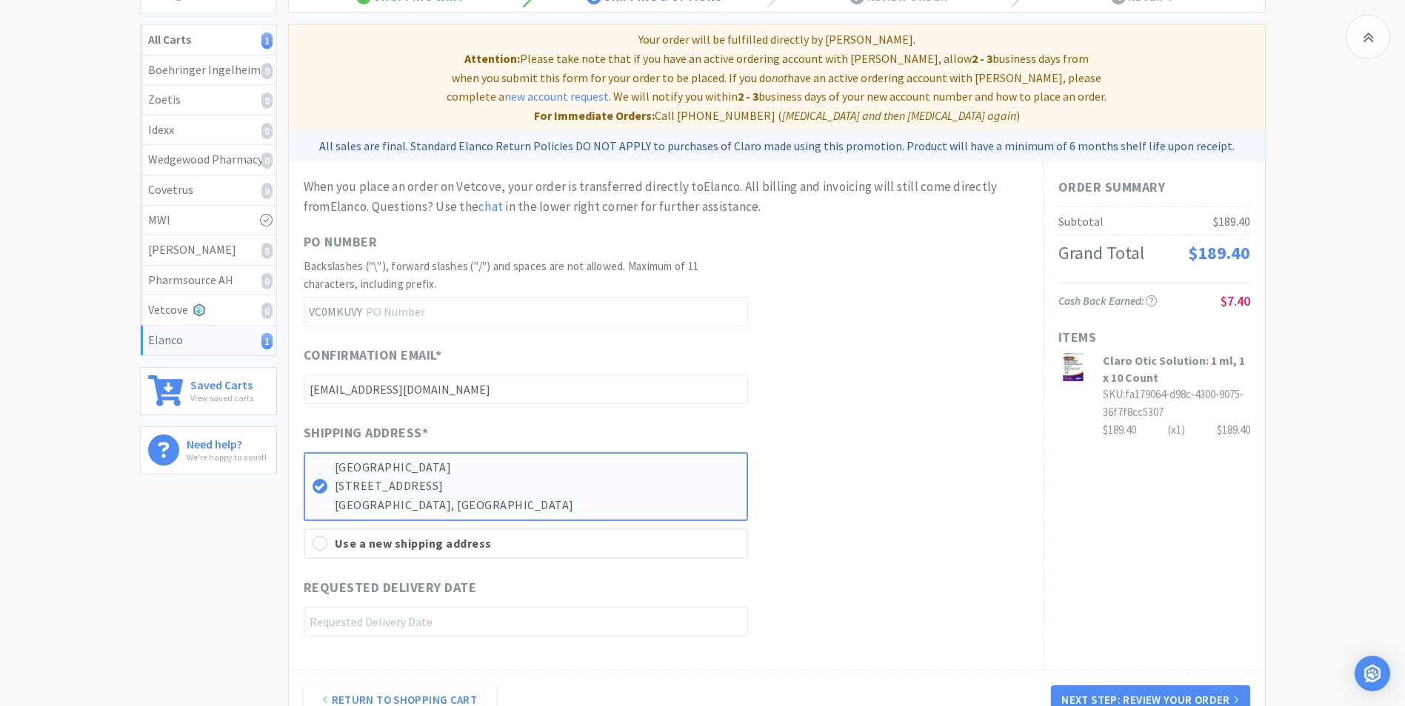
scroll to position [327, 0]
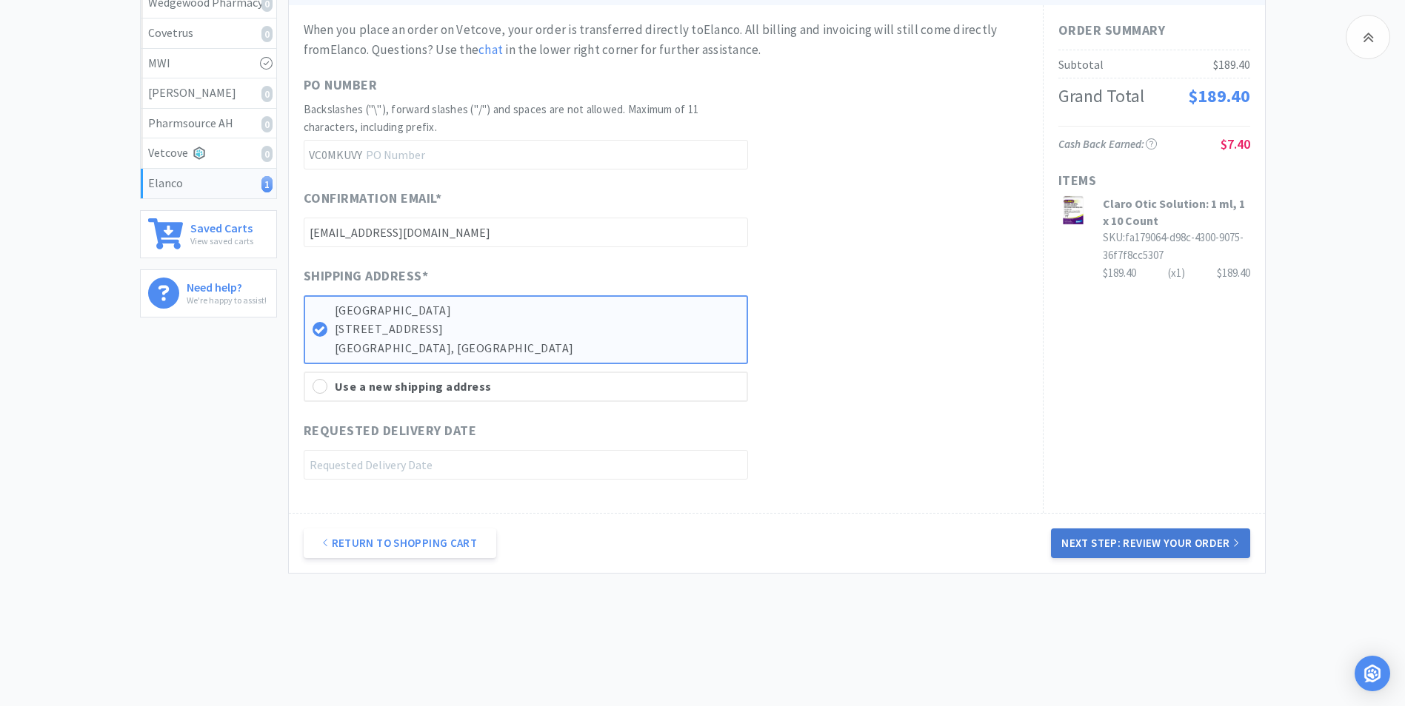
click at [1136, 529] on button "Next Step: Review Your Order" at bounding box center [1150, 544] width 198 height 30
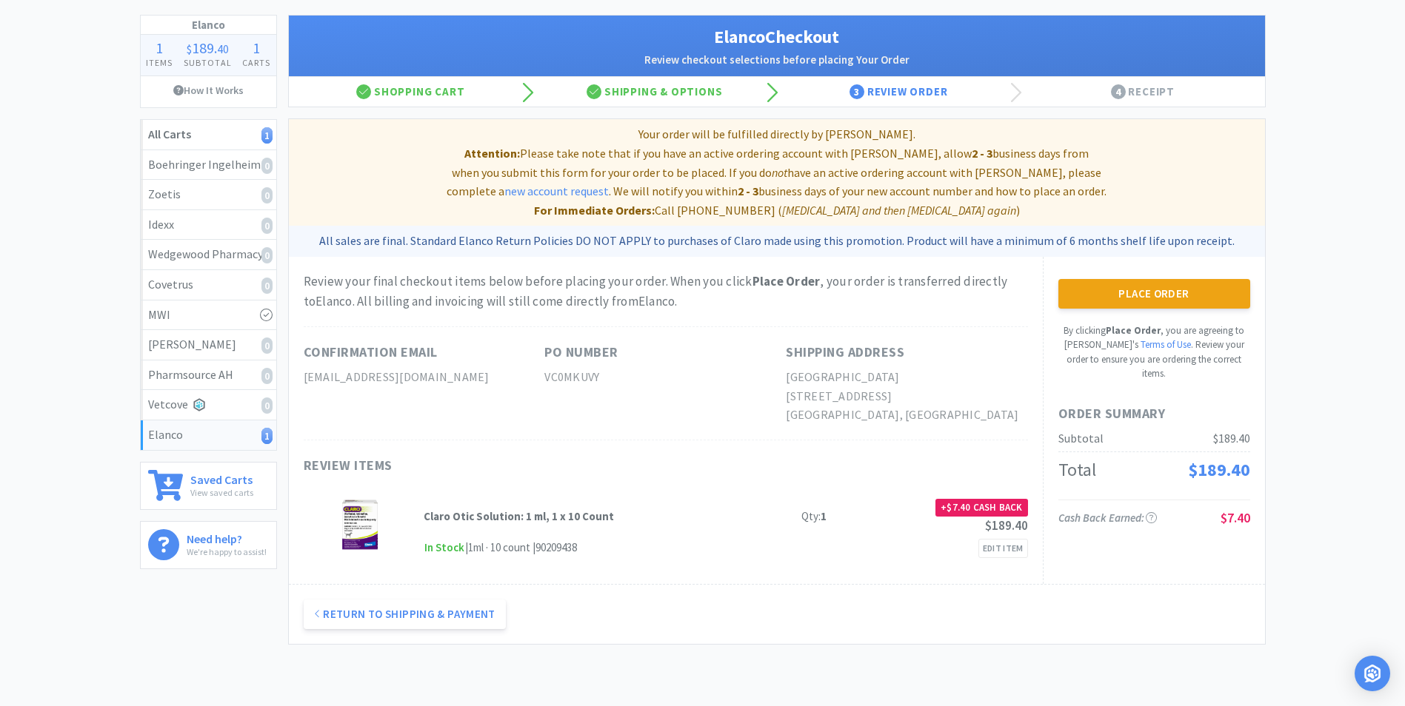
scroll to position [0, 0]
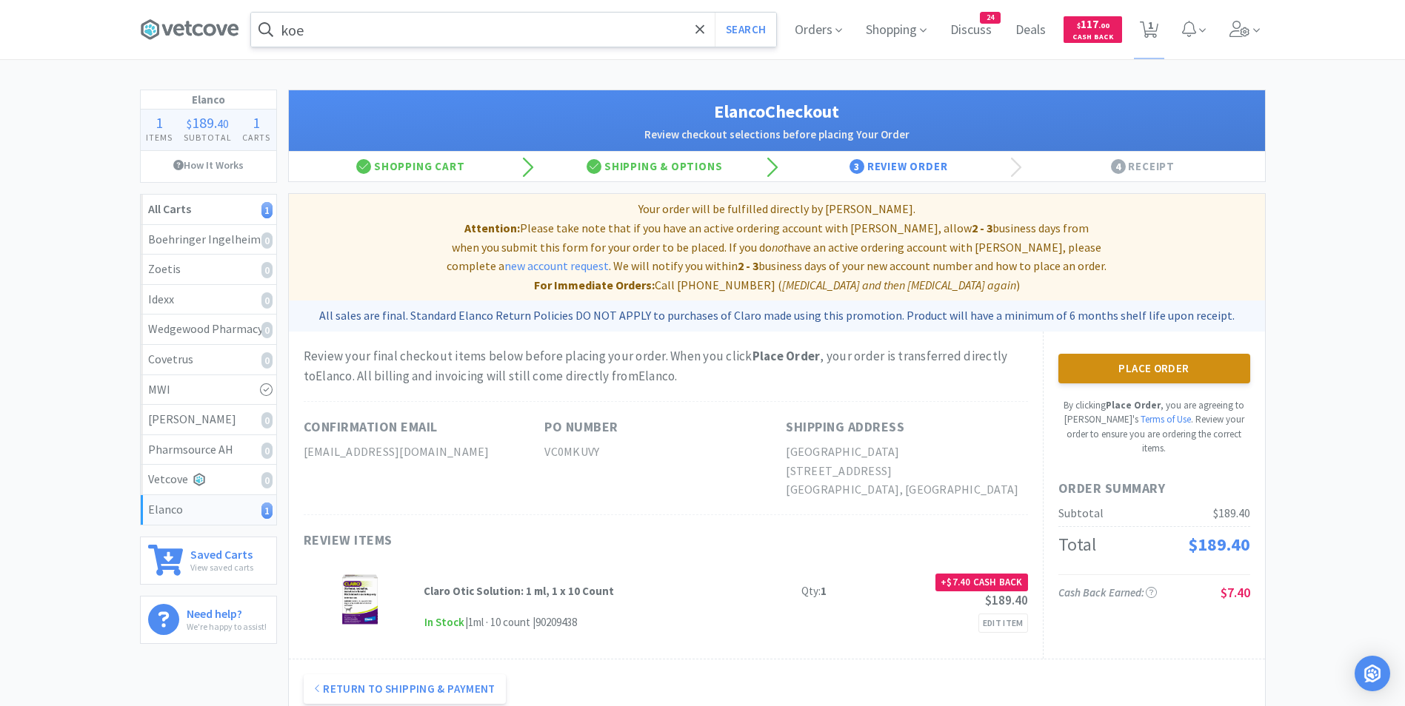
click at [1134, 354] on button "Place Order" at bounding box center [1154, 369] width 192 height 30
